Goal: Find specific page/section: Find specific page/section

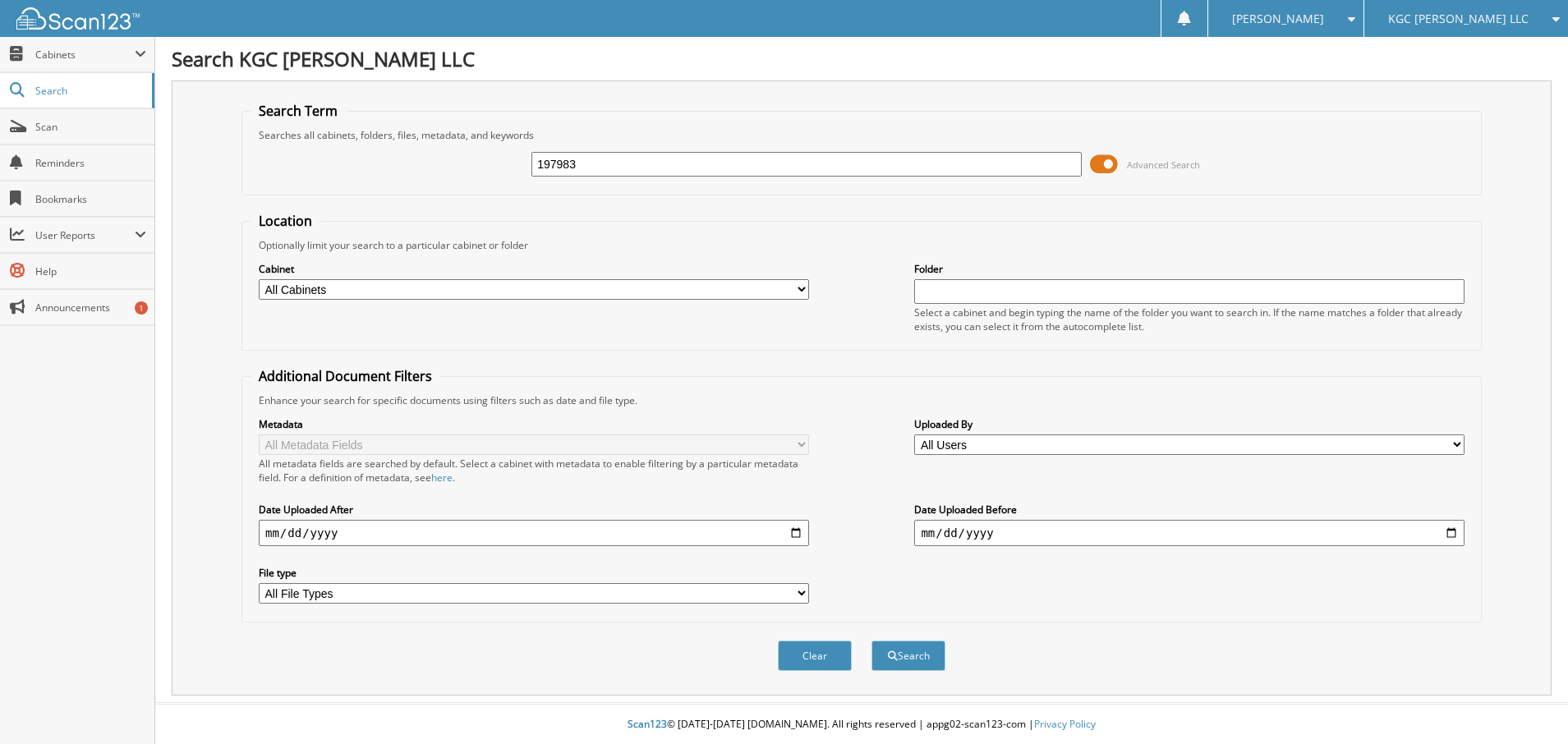
type input "197983"
click at [871, 641] on button "Search" at bounding box center [908, 656] width 74 height 30
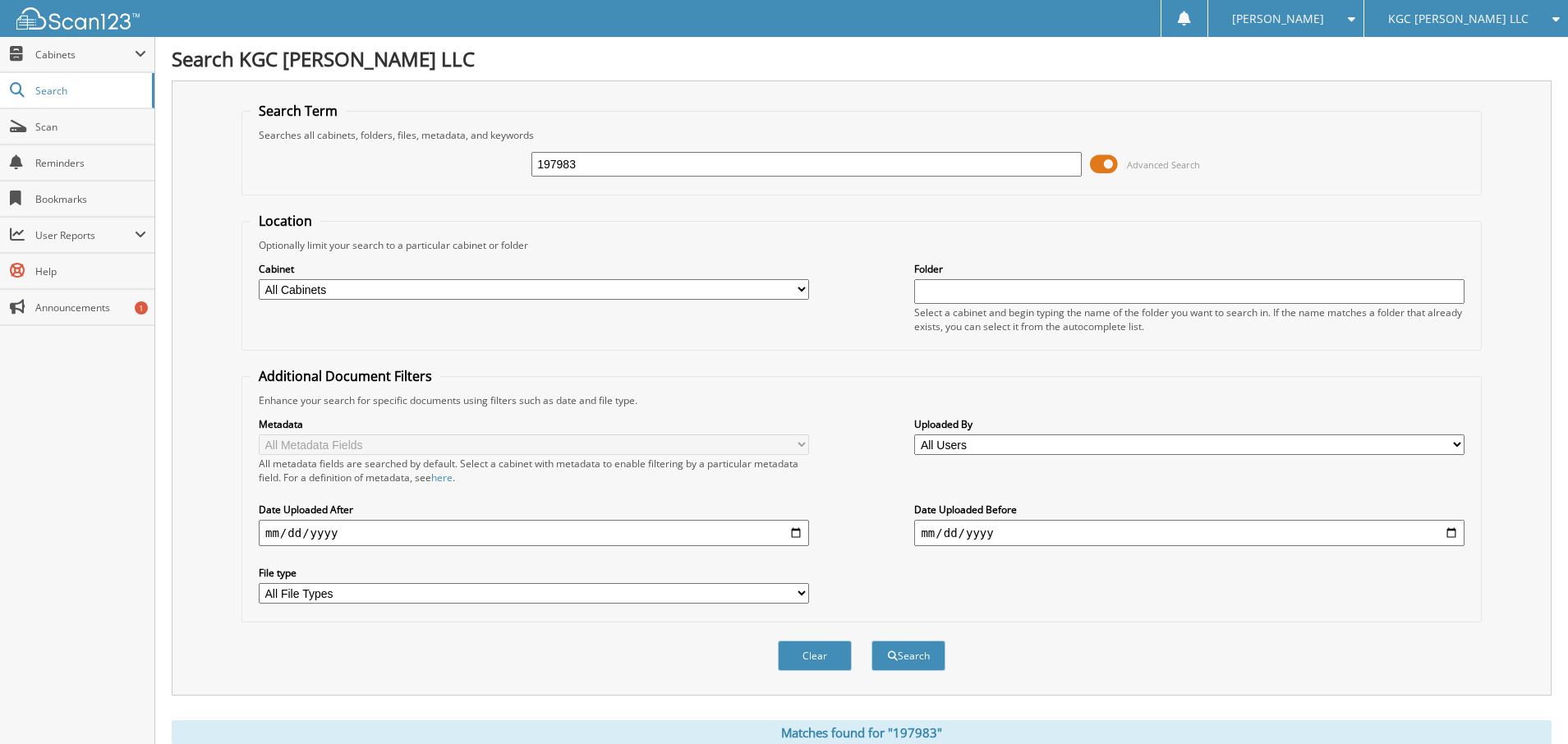
scroll to position [274, 0]
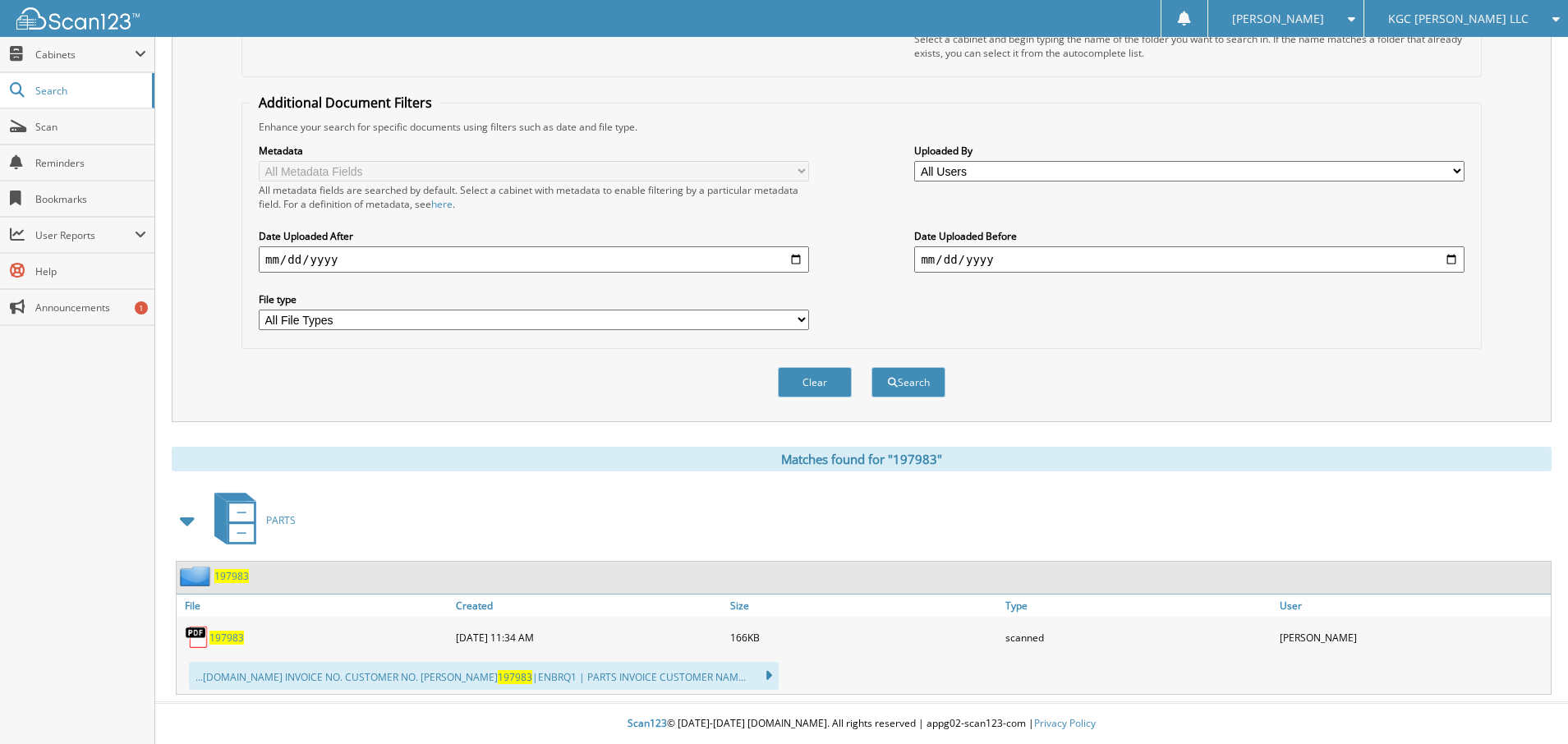
click at [227, 639] on span "197983" at bounding box center [226, 638] width 35 height 14
click at [1355, 20] on div "[PERSON_NAME]" at bounding box center [1286, 19] width 139 height 37
click at [1352, 77] on link "Logout" at bounding box center [1286, 80] width 155 height 28
